Goal: Task Accomplishment & Management: Complete application form

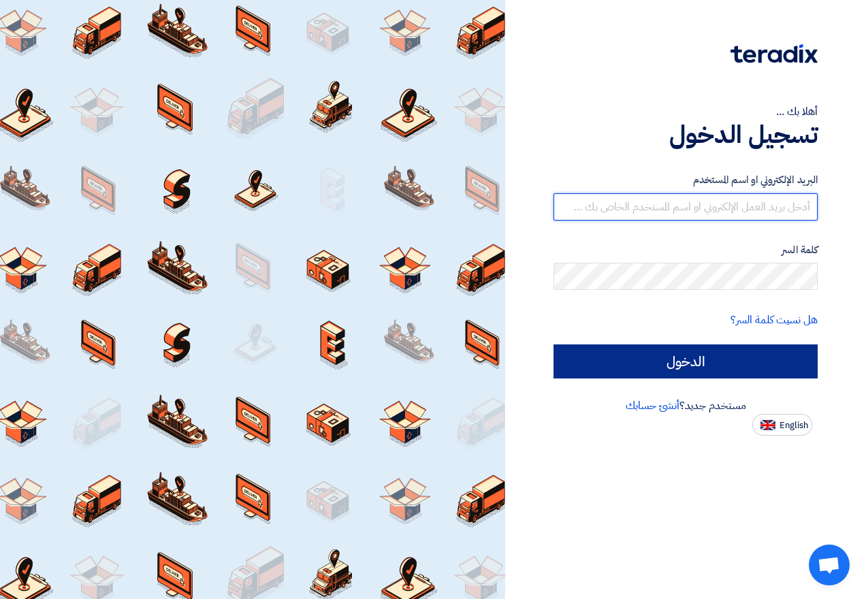
type input "[EMAIL_ADDRESS][DOMAIN_NAME]"
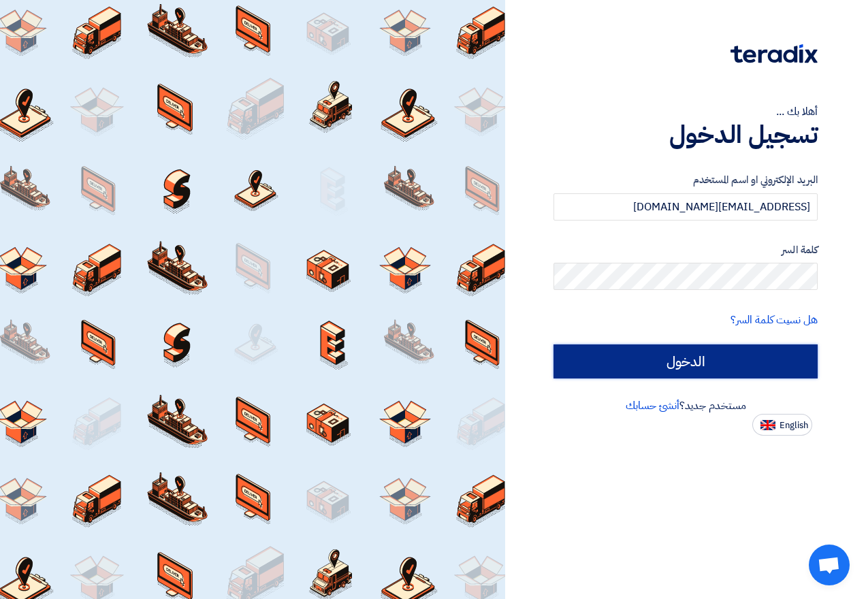
click at [704, 363] on input "الدخول" at bounding box center [685, 361] width 264 height 34
type input "Sign in"
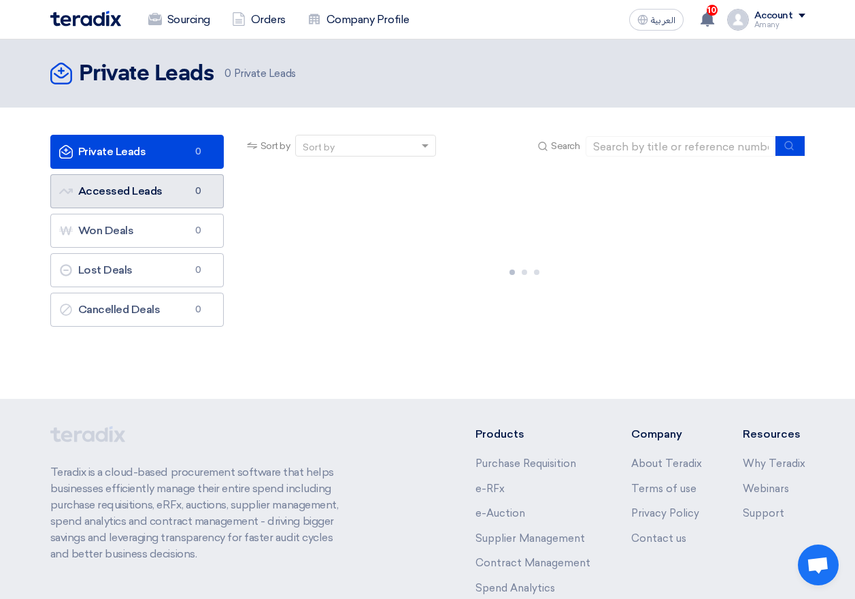
click at [166, 193] on link "Accessed Leads Accessed Leads 0" at bounding box center [137, 191] width 174 height 34
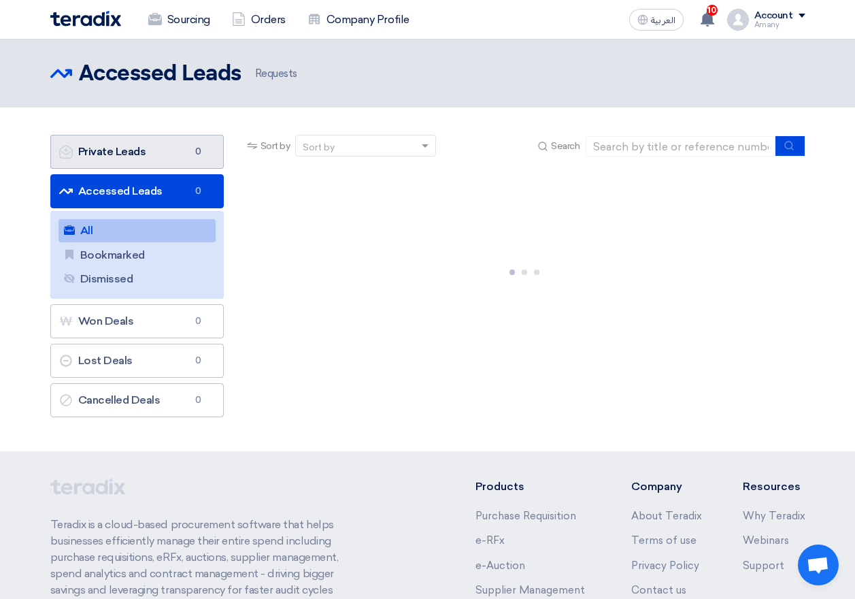
click at [120, 154] on link "Private Leads Private Leads 0" at bounding box center [137, 152] width 174 height 34
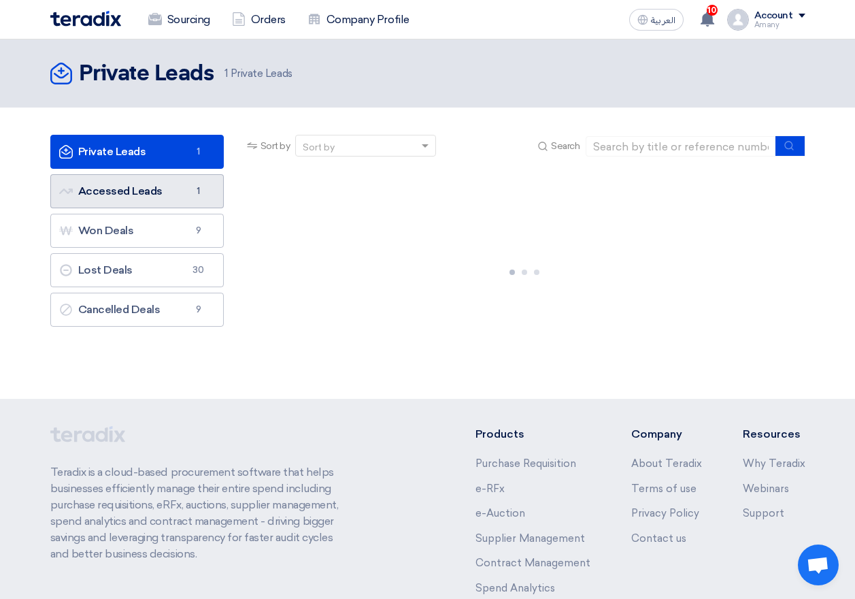
click at [151, 193] on link "Accessed Leads Accessed Leads 1" at bounding box center [137, 191] width 174 height 34
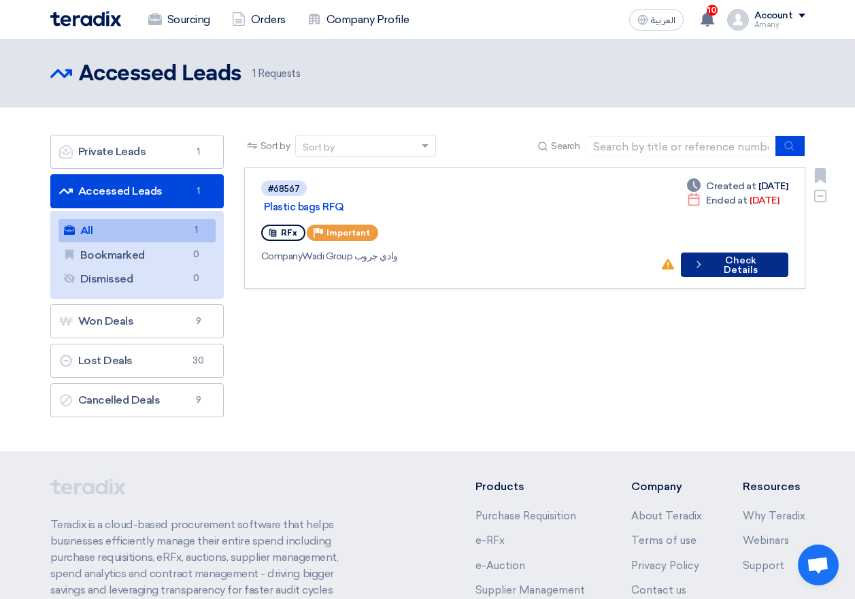
click at [717, 252] on button "Check details Check Details" at bounding box center [735, 264] width 108 height 24
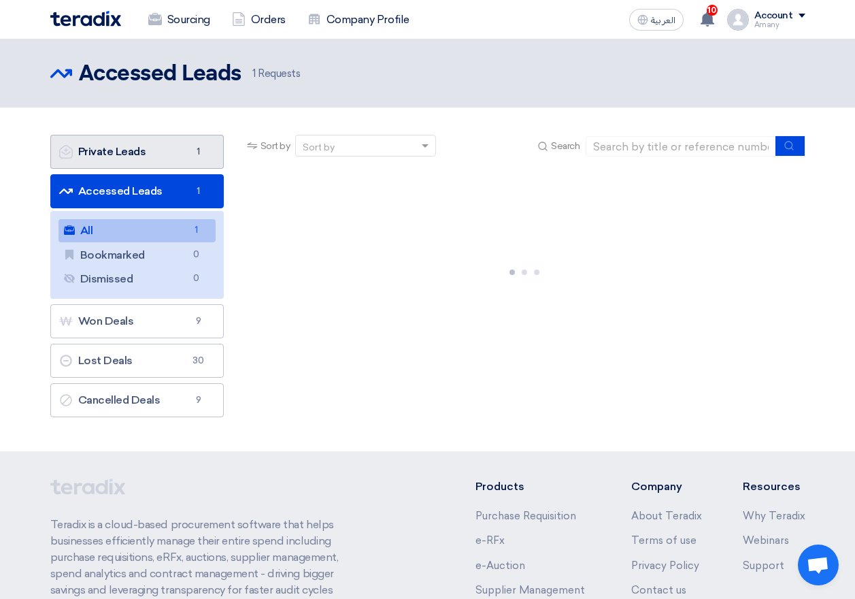
click at [149, 152] on link "Private Leads Private Leads 1" at bounding box center [137, 152] width 174 height 34
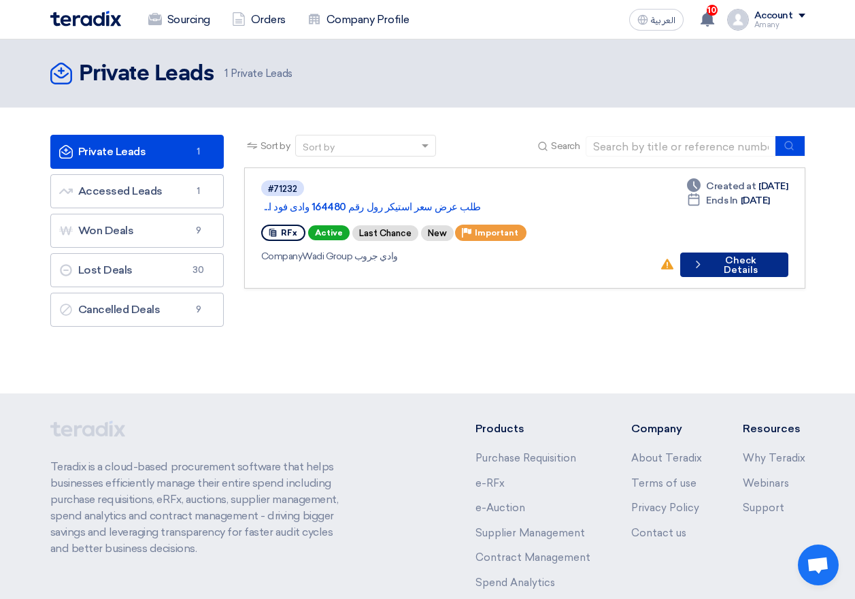
click at [711, 252] on button "Check details Check Details" at bounding box center [734, 264] width 108 height 24
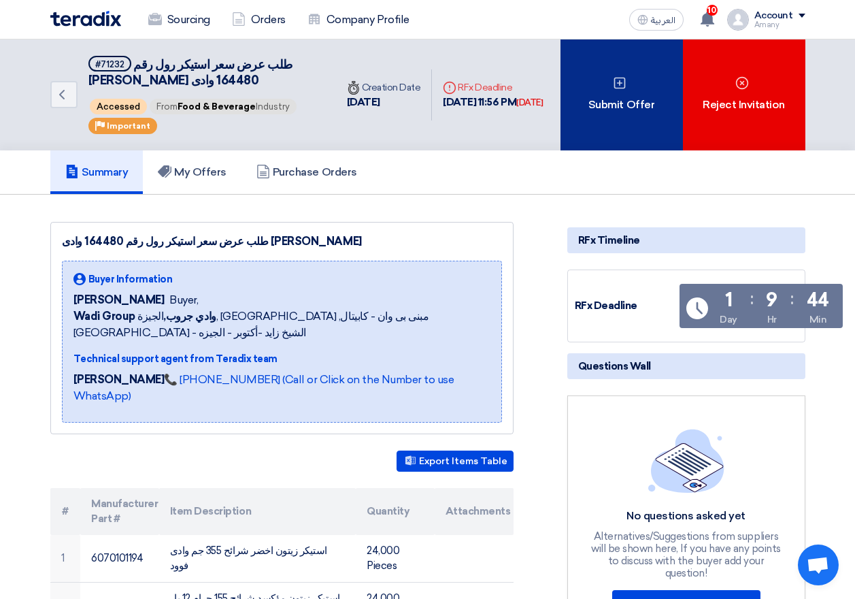
click at [613, 125] on div "Submit Offer" at bounding box center [622, 94] width 122 height 111
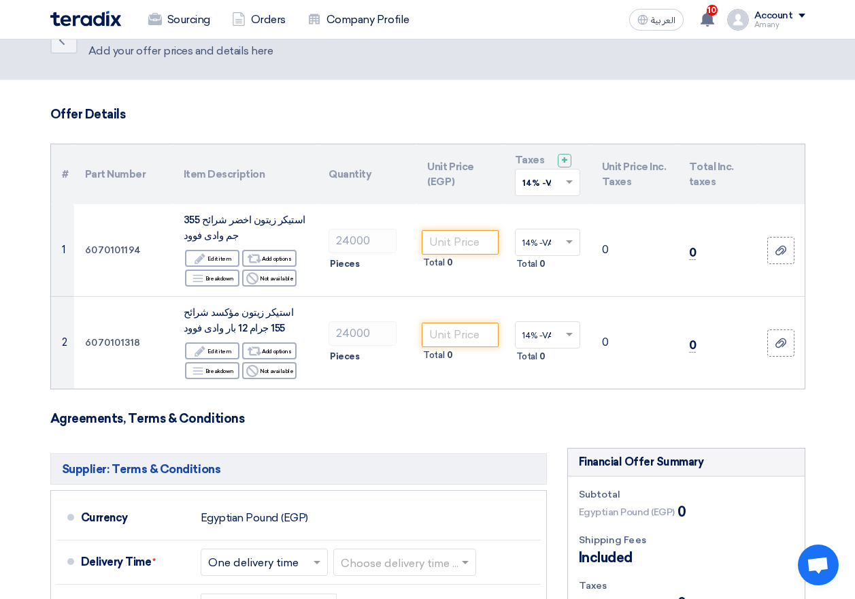
scroll to position [68, 0]
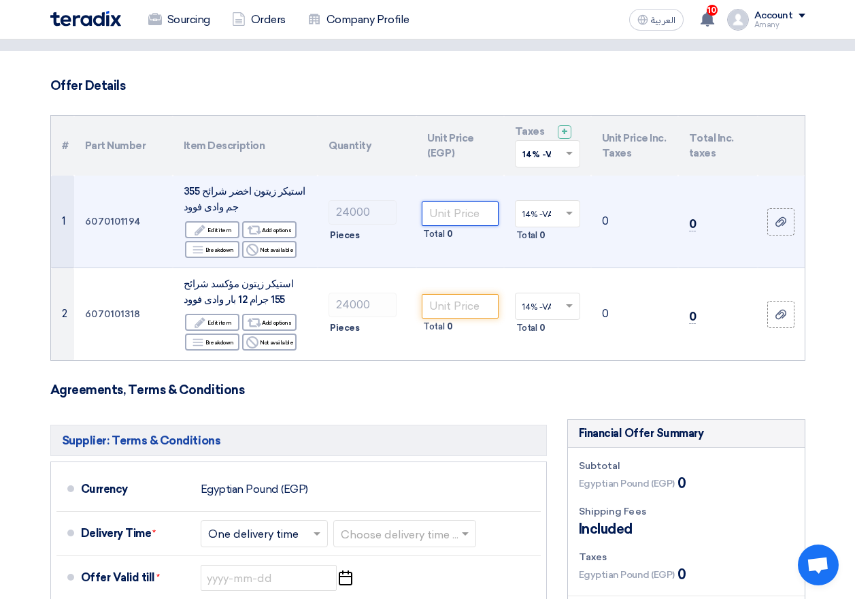
click at [468, 220] on input "number" at bounding box center [460, 213] width 76 height 24
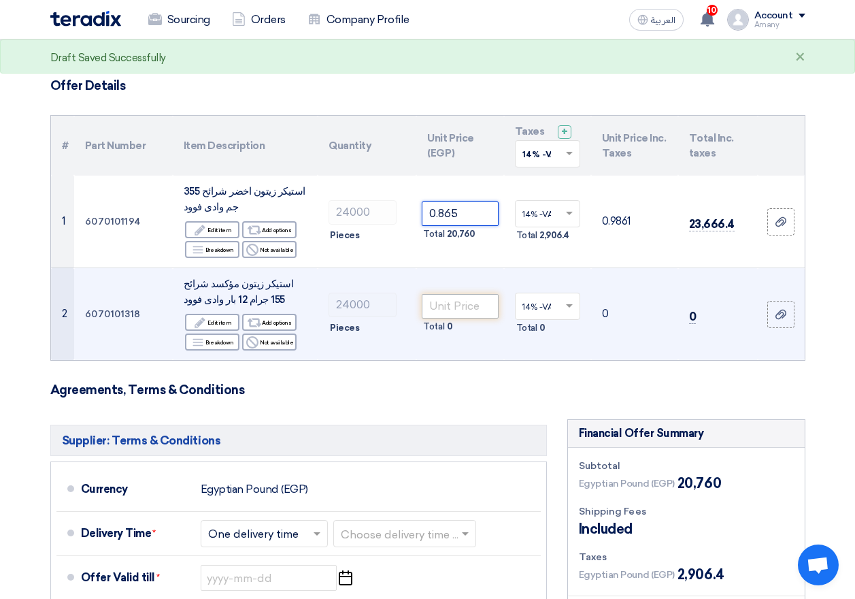
type input "0.865"
click at [474, 308] on input "number" at bounding box center [460, 306] width 76 height 24
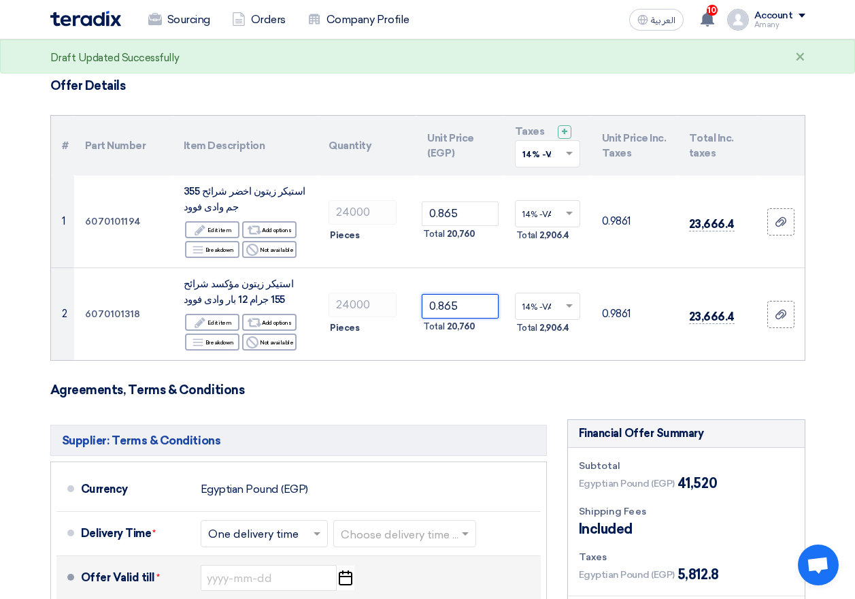
type input "0.865"
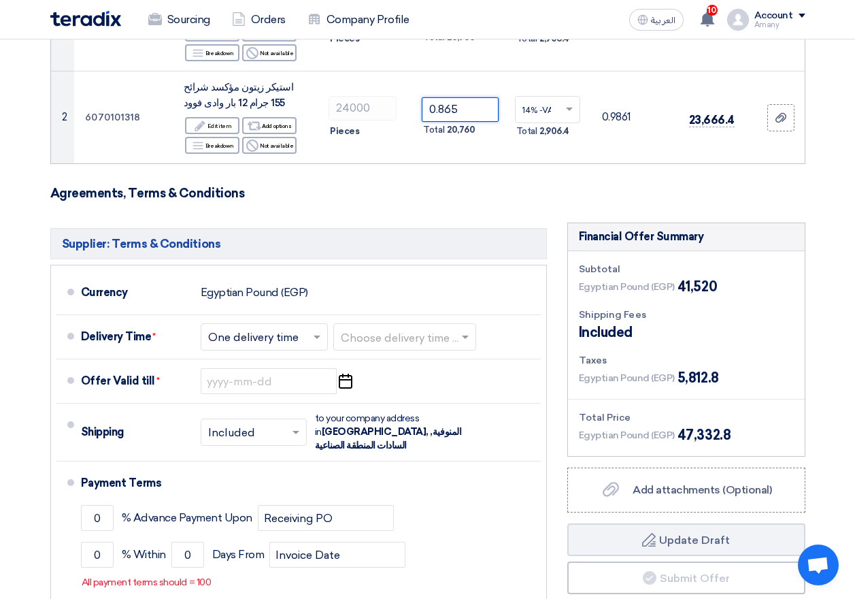
scroll to position [272, 0]
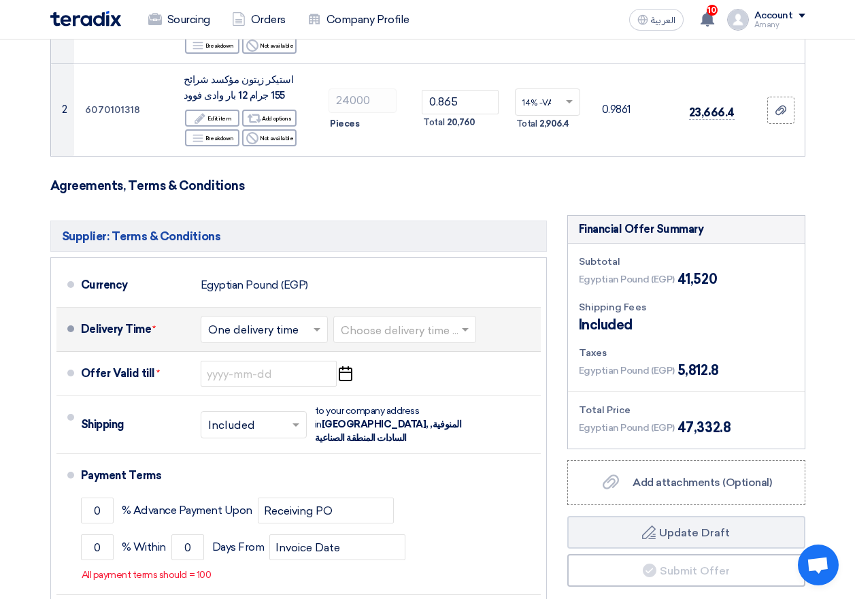
click at [395, 329] on input "text" at bounding box center [405, 331] width 129 height 20
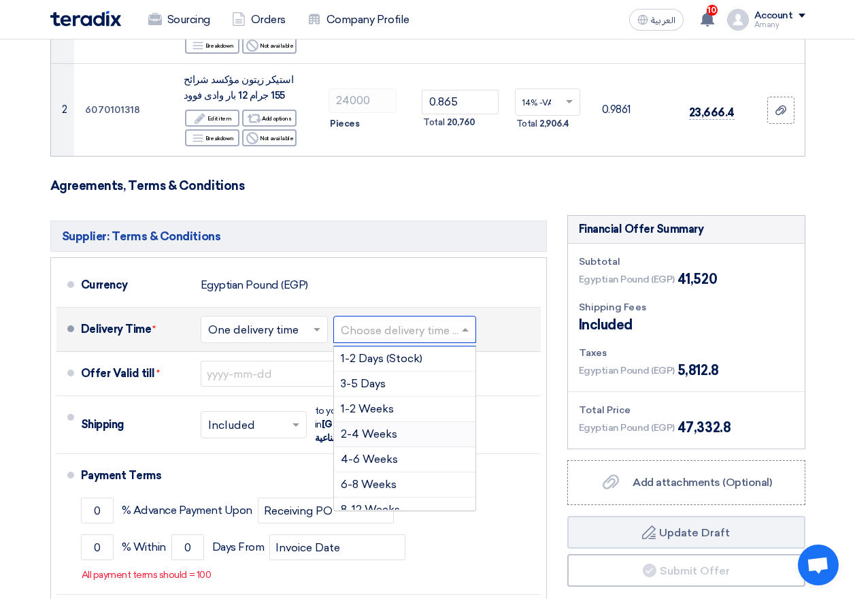
click at [382, 431] on span "2-4 Weeks" at bounding box center [369, 433] width 56 height 13
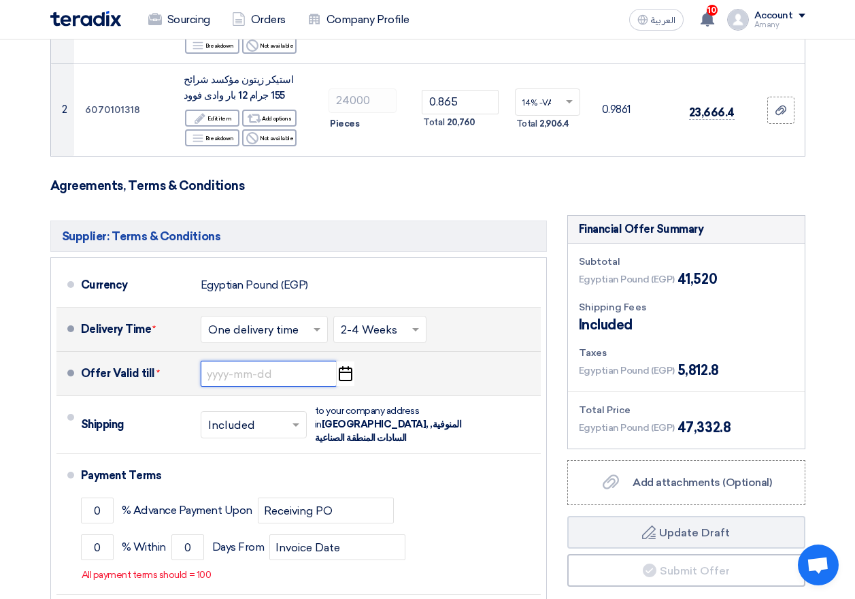
click at [244, 372] on input at bounding box center [269, 374] width 136 height 26
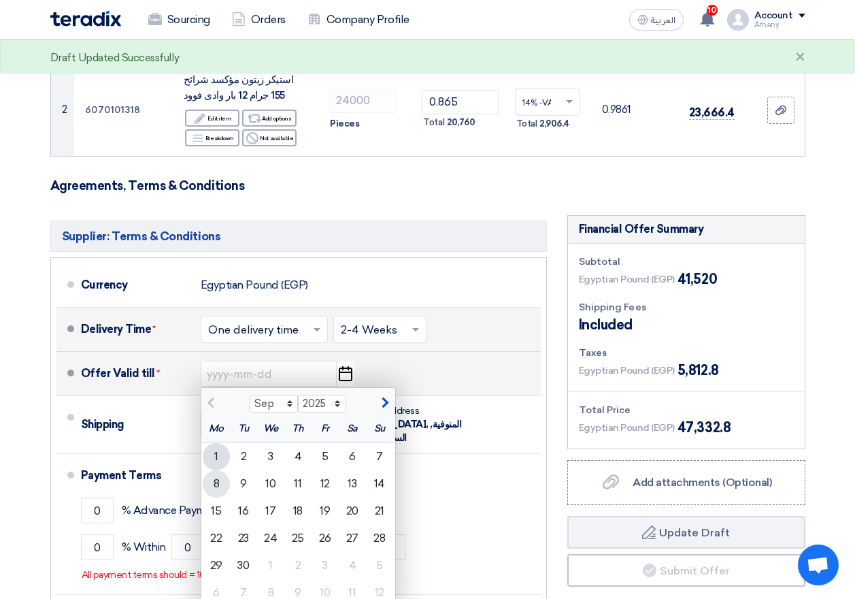
click at [218, 484] on div "8" at bounding box center [216, 483] width 27 height 27
type input "[DATE]"
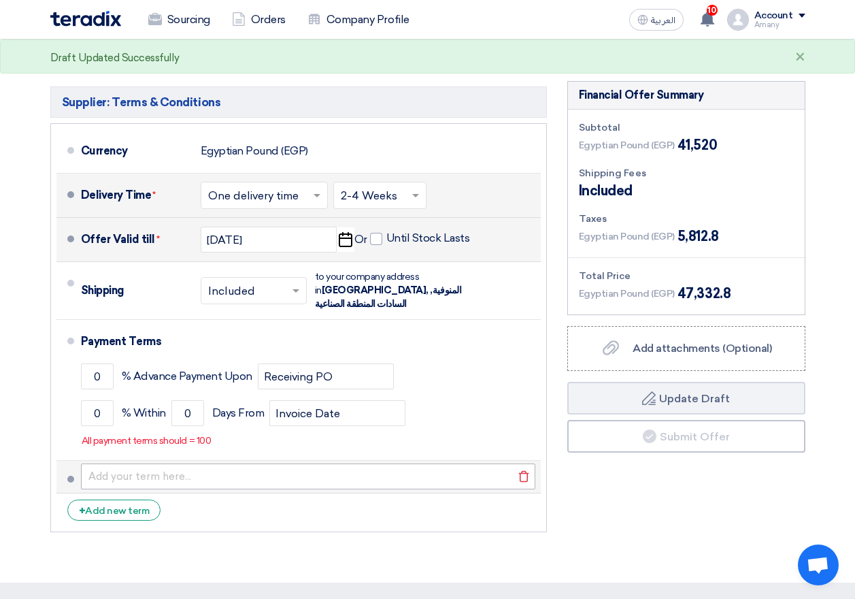
scroll to position [408, 0]
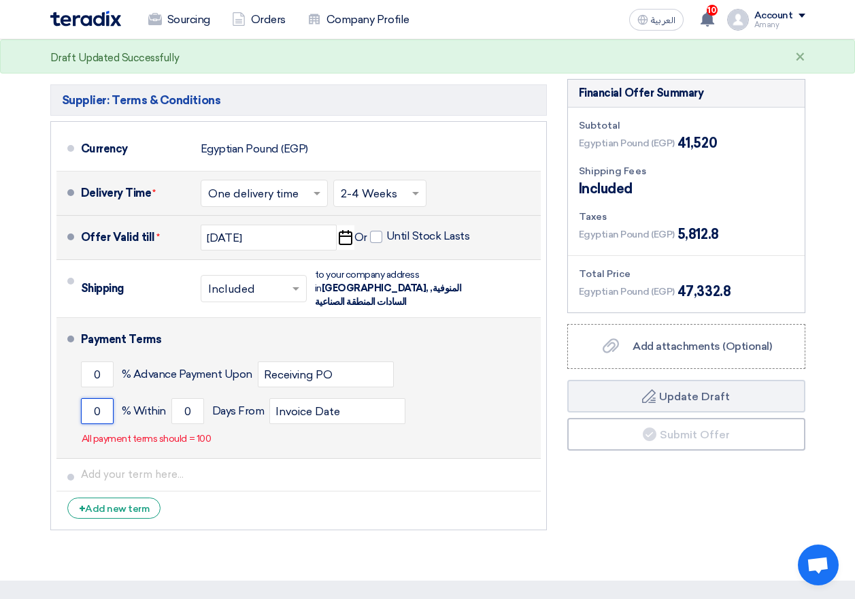
click at [97, 398] on input "0" at bounding box center [97, 411] width 33 height 26
click at [103, 398] on input "0" at bounding box center [97, 411] width 33 height 26
type input "100"
click at [568, 380] on button "Draft Update Draft" at bounding box center [687, 396] width 238 height 33
drag, startPoint x: 187, startPoint y: 396, endPoint x: 197, endPoint y: 396, distance: 9.5
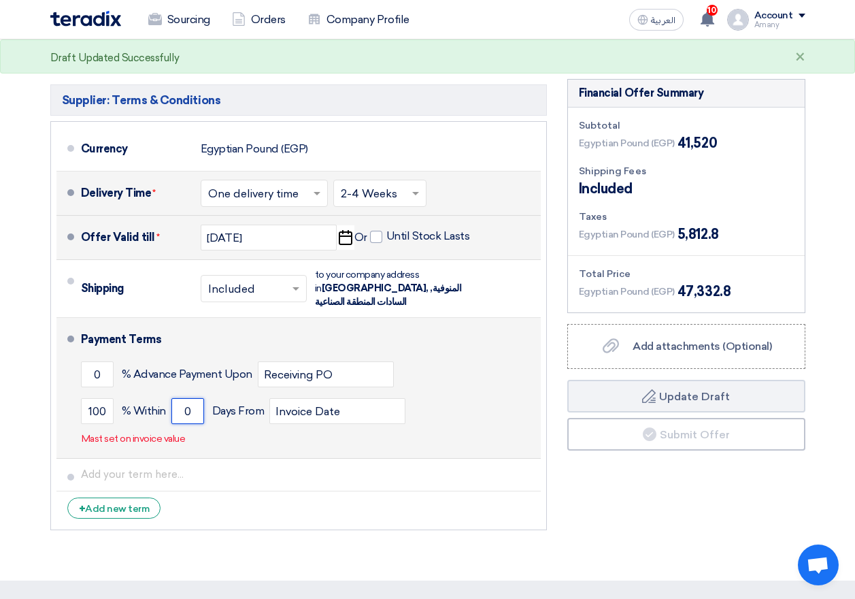
click at [197, 398] on input "0" at bounding box center [187, 411] width 33 height 26
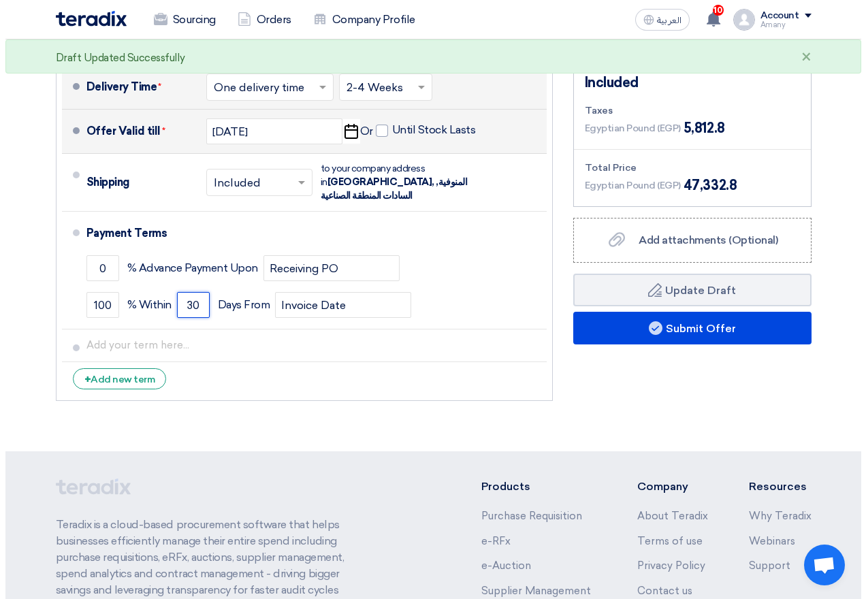
scroll to position [661, 0]
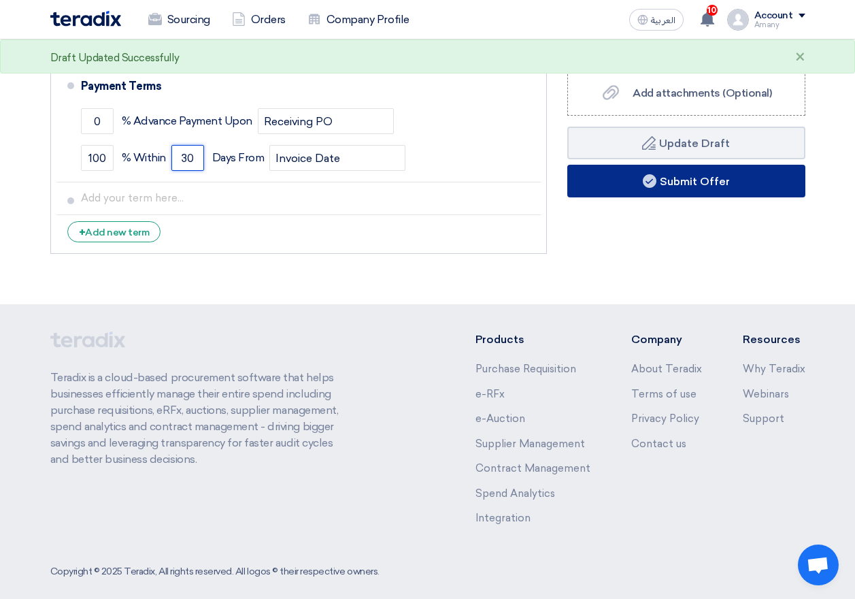
type input "30"
click at [709, 192] on button "Submit Offer" at bounding box center [687, 181] width 238 height 33
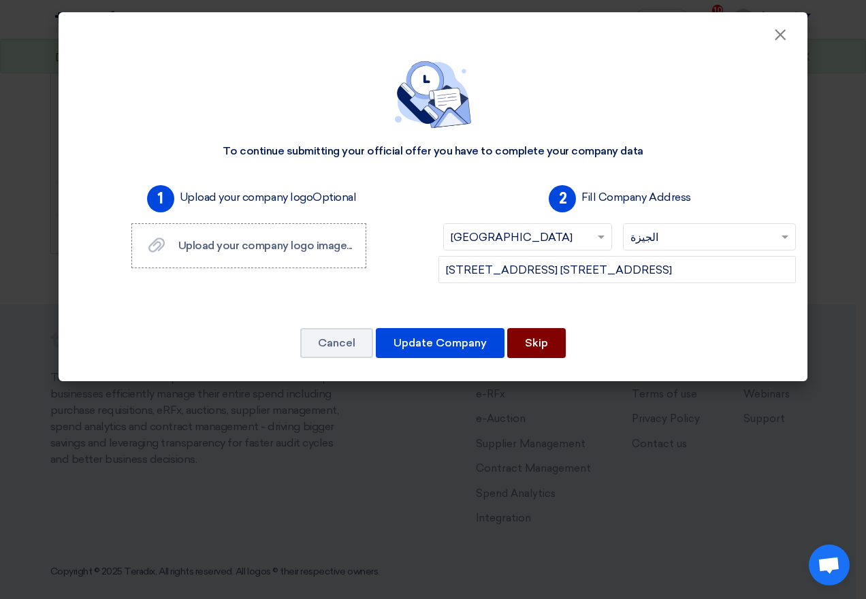
click at [525, 348] on button "Skip" at bounding box center [536, 343] width 59 height 30
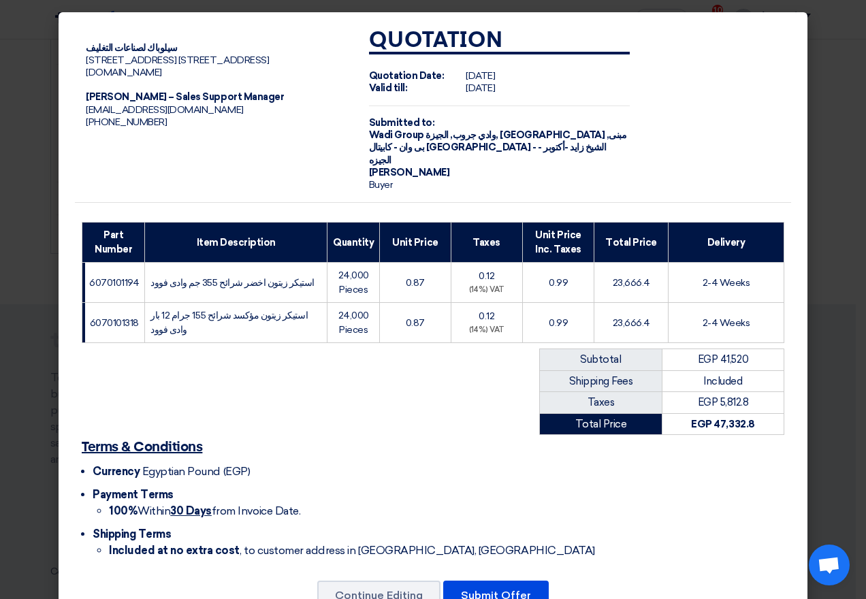
scroll to position [35, 0]
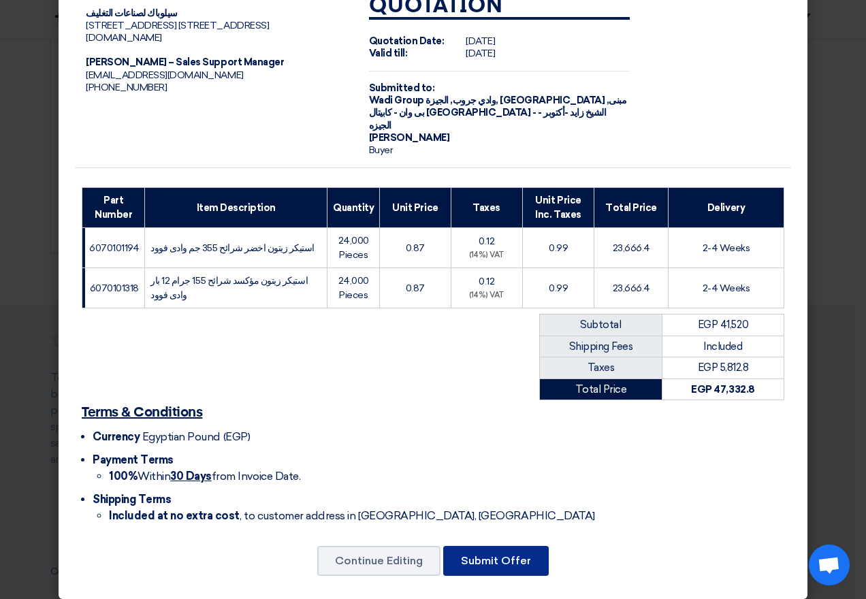
click at [499, 561] on button "Submit Offer" at bounding box center [495, 561] width 105 height 30
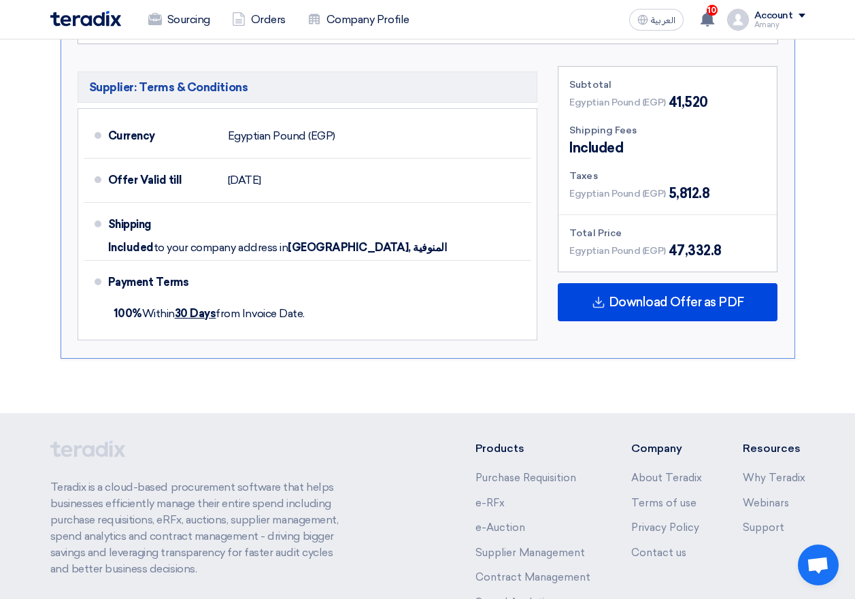
scroll to position [716, 0]
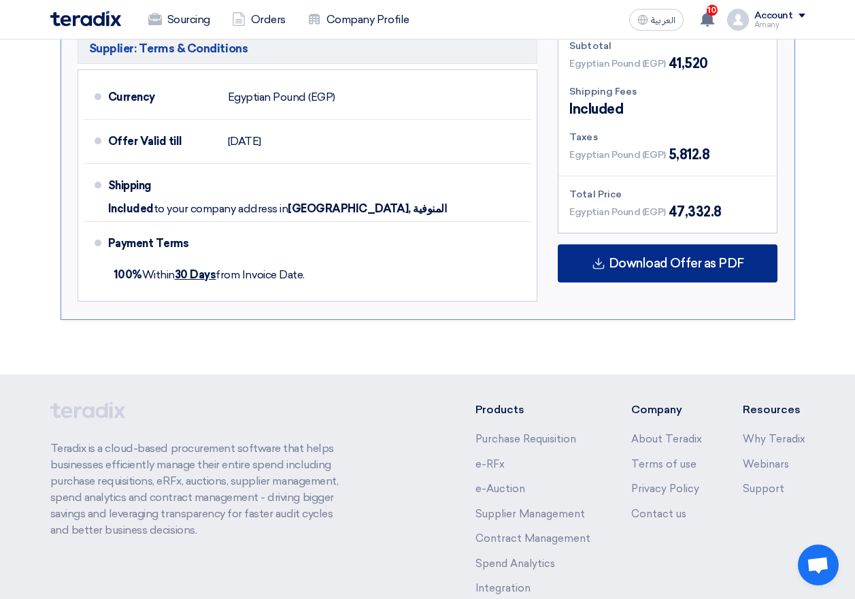
click at [668, 257] on span "Download Offer as PDF" at bounding box center [676, 263] width 135 height 12
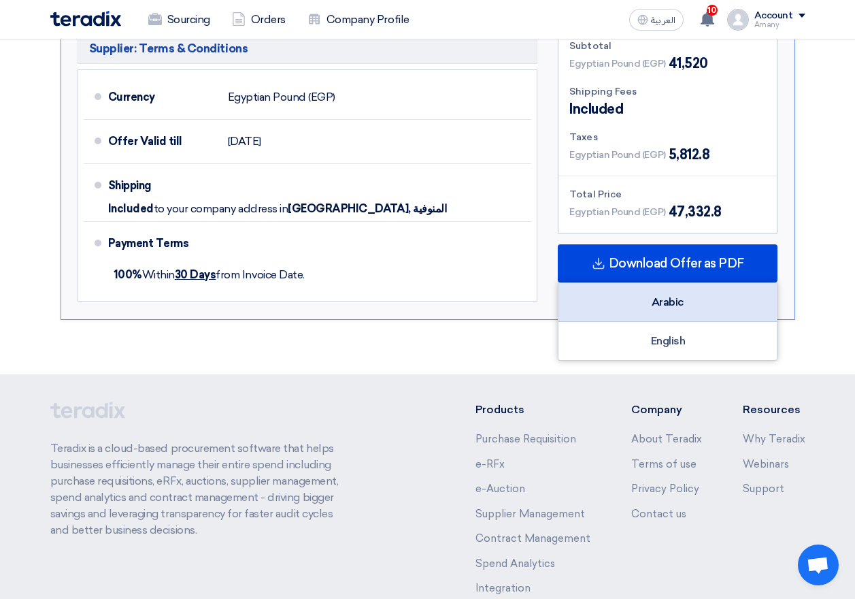
click at [685, 288] on div "Arabic" at bounding box center [668, 302] width 218 height 39
